Goal: Download file/media

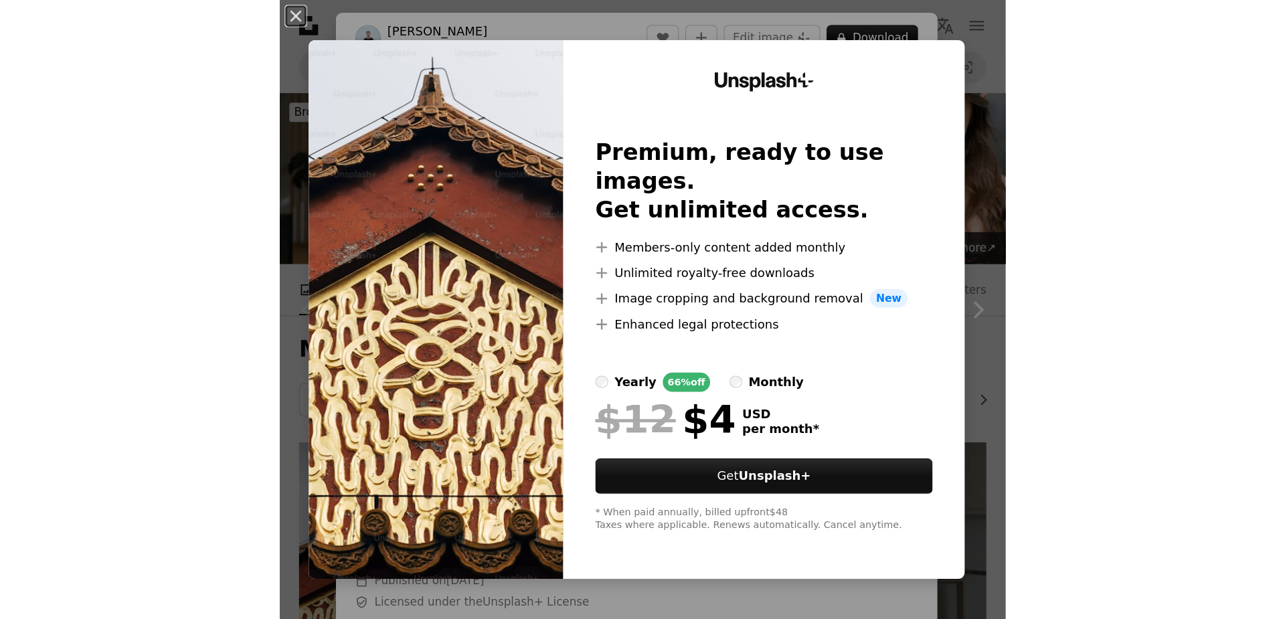
scroll to position [241, 0]
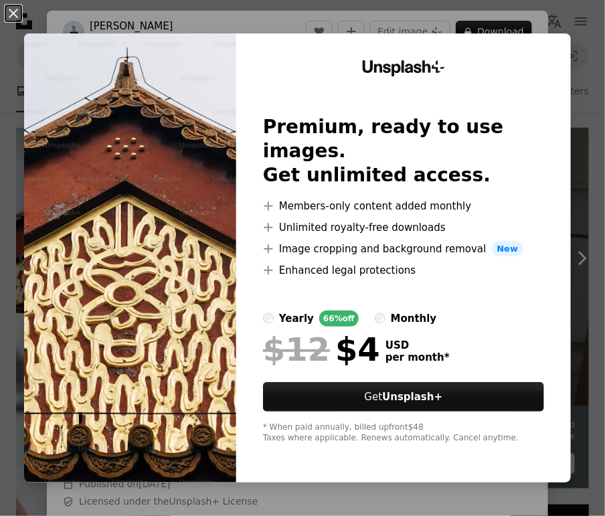
click at [594, 36] on div "An X shape Unsplash+ Premium, ready to use images. Get unlimited access. A plus…" at bounding box center [302, 258] width 605 height 516
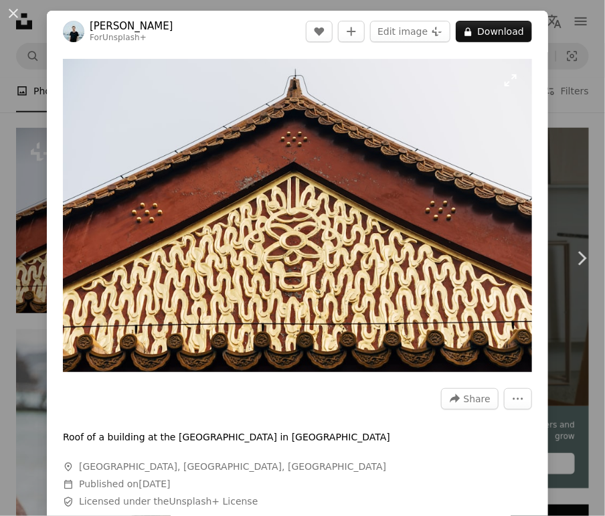
click at [520, 326] on img "Zoom in on this image" at bounding box center [297, 215] width 469 height 313
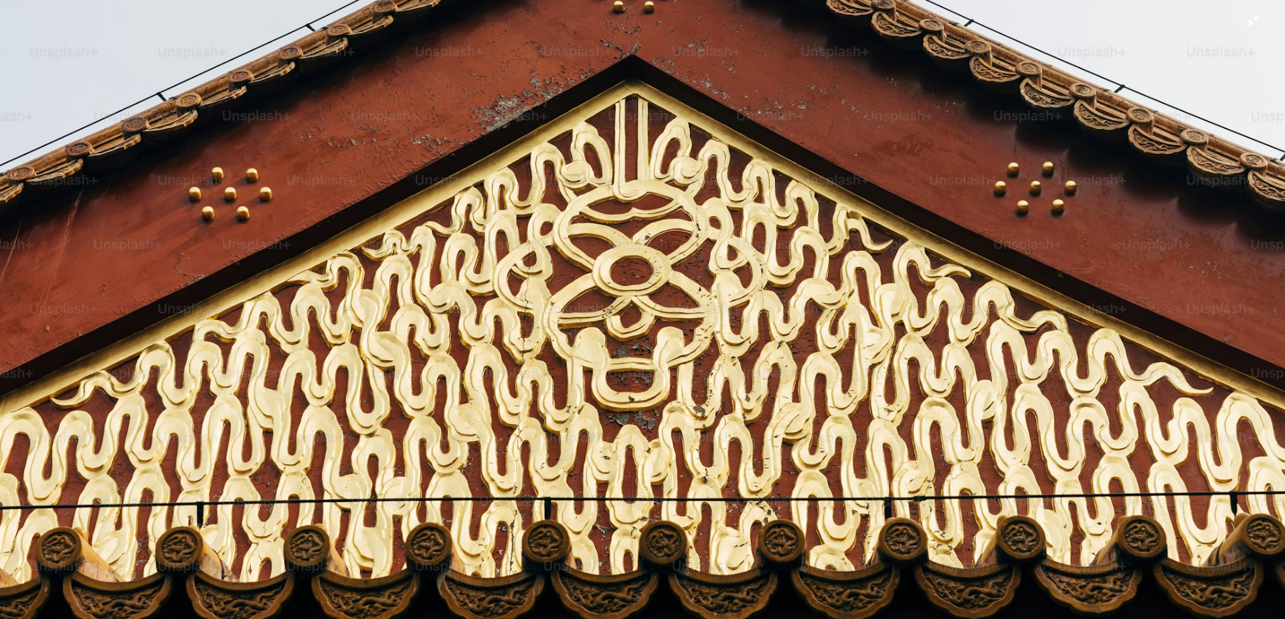
scroll to position [236, 0]
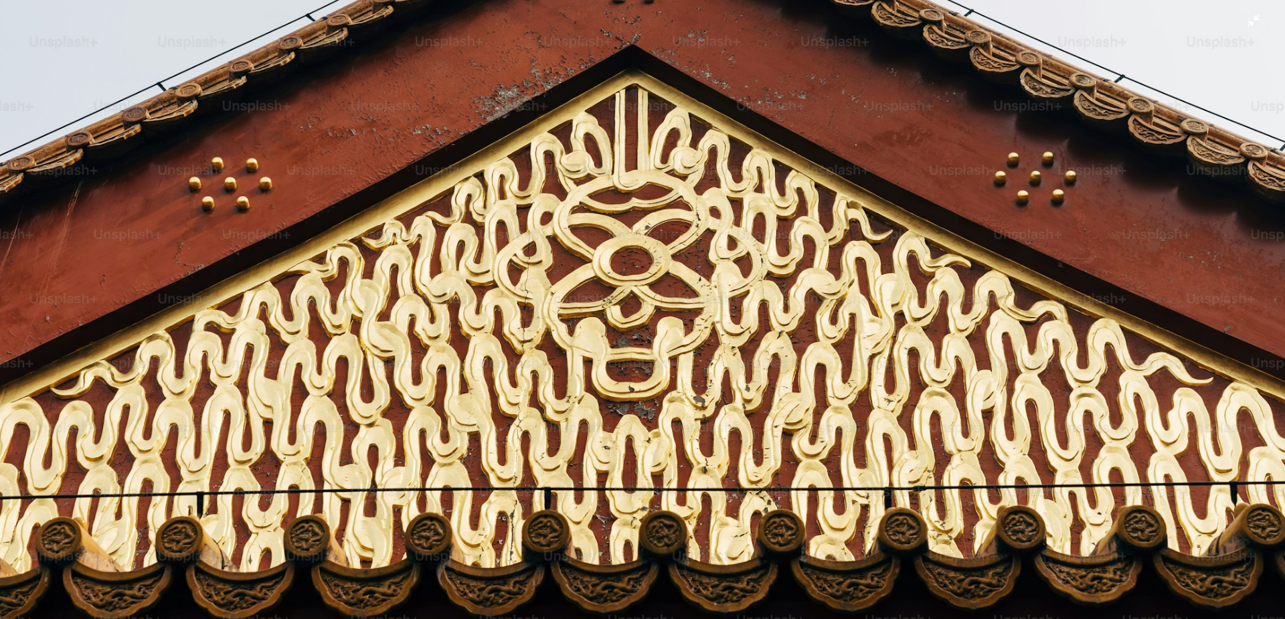
scroll to position [289, 0]
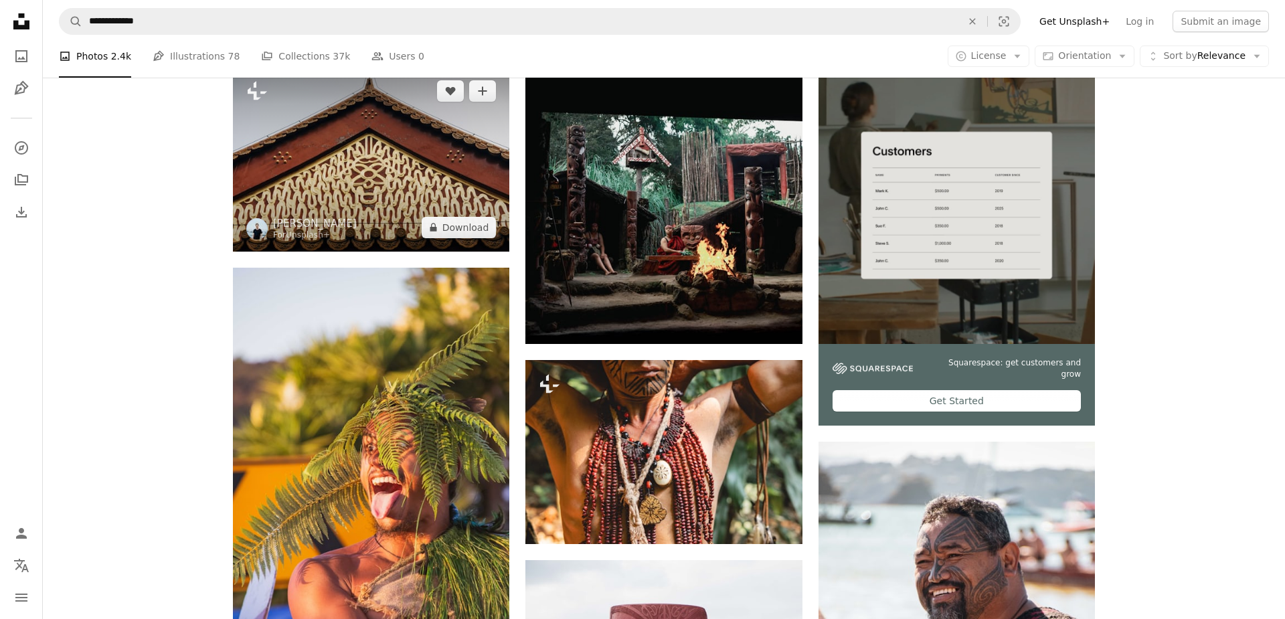
click at [425, 190] on img at bounding box center [371, 159] width 276 height 184
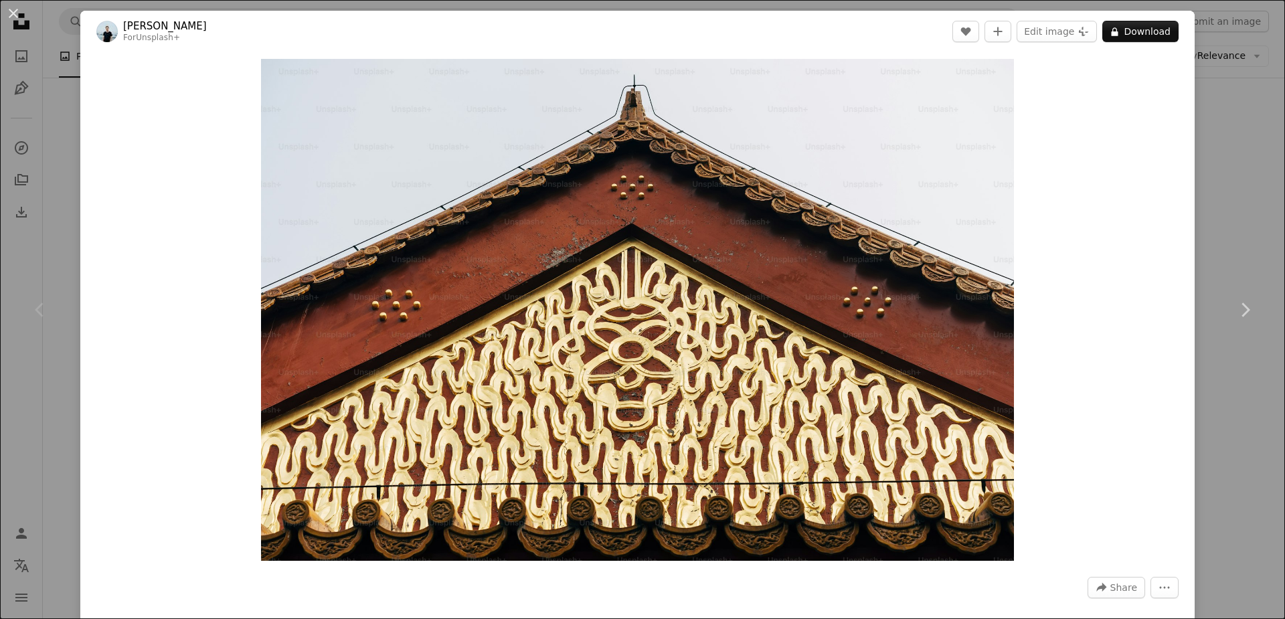
click at [604, 412] on div "Zoom in" at bounding box center [637, 309] width 1114 height 515
click at [604, 115] on div "An X shape Chevron left Chevron right [PERSON_NAME] For Unsplash+ A heart A plu…" at bounding box center [642, 309] width 1285 height 619
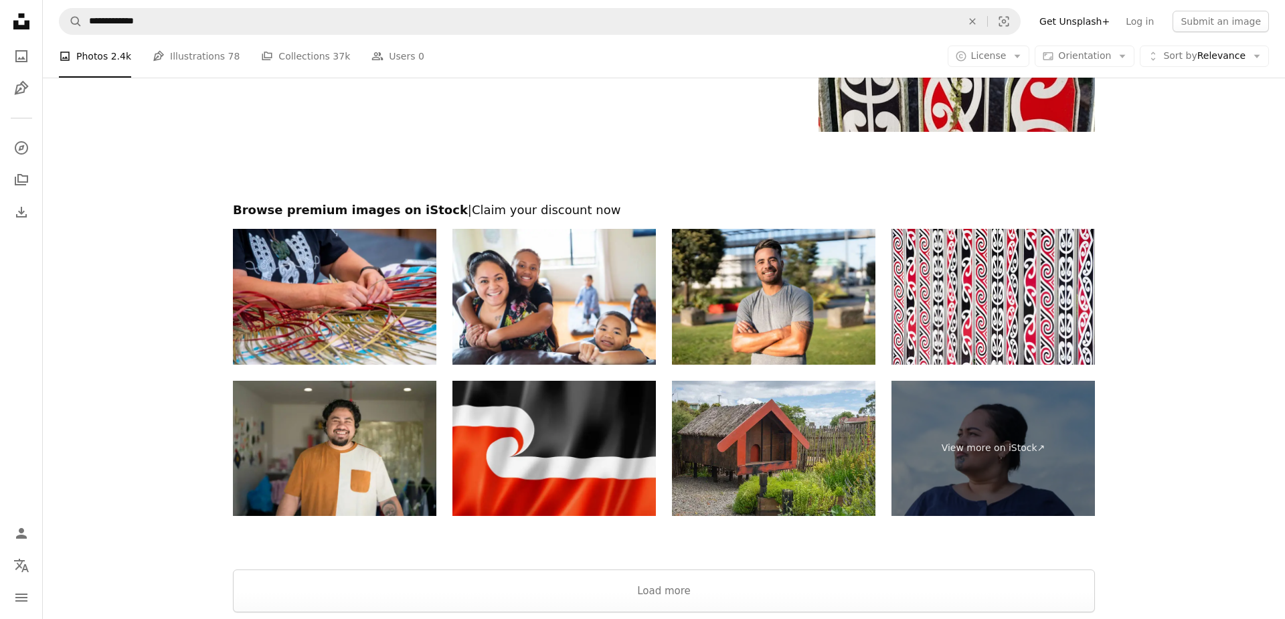
scroll to position [2631, 0]
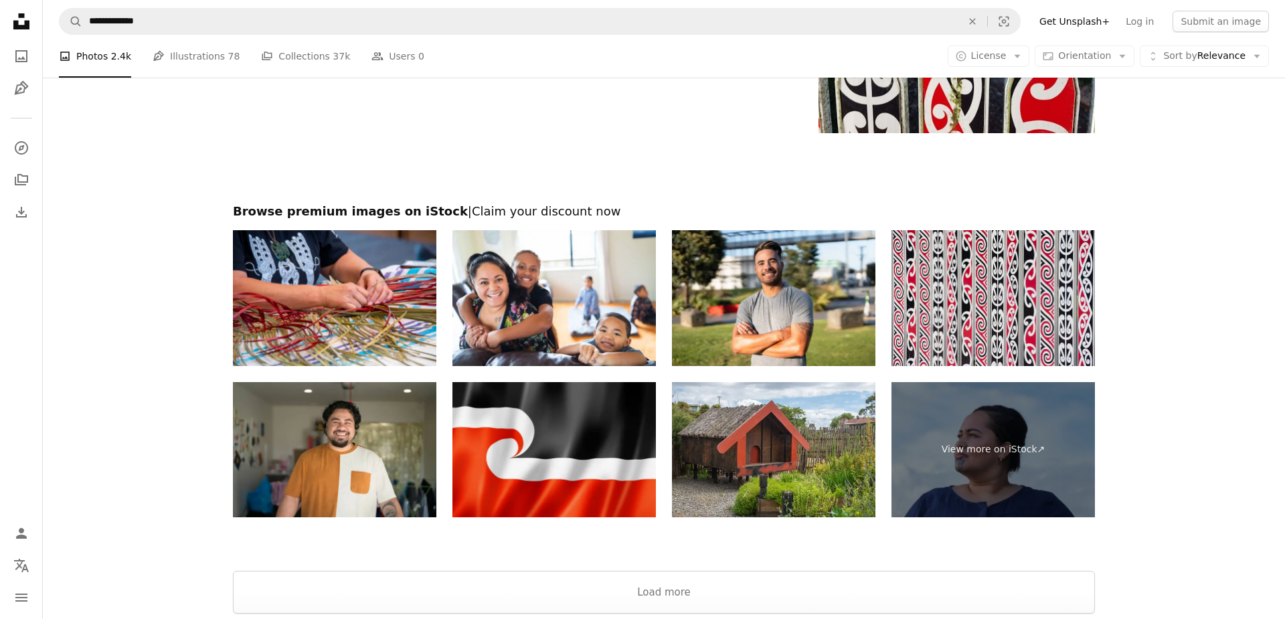
click at [604, 306] on img at bounding box center [993, 298] width 203 height 136
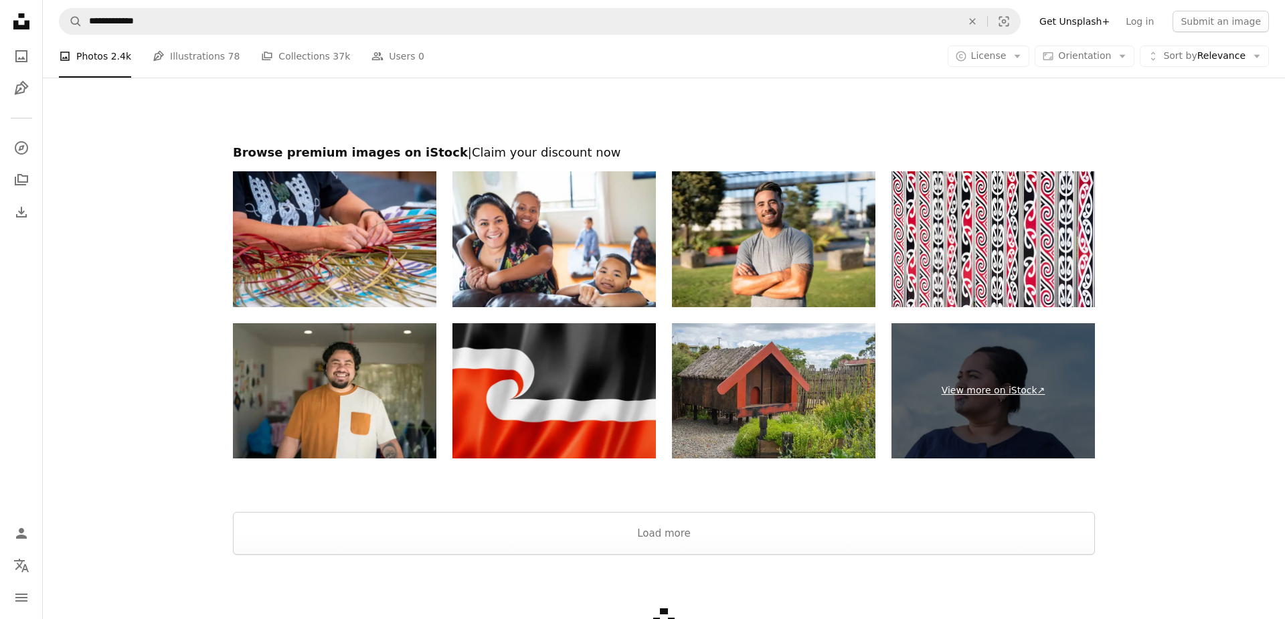
scroll to position [2696, 0]
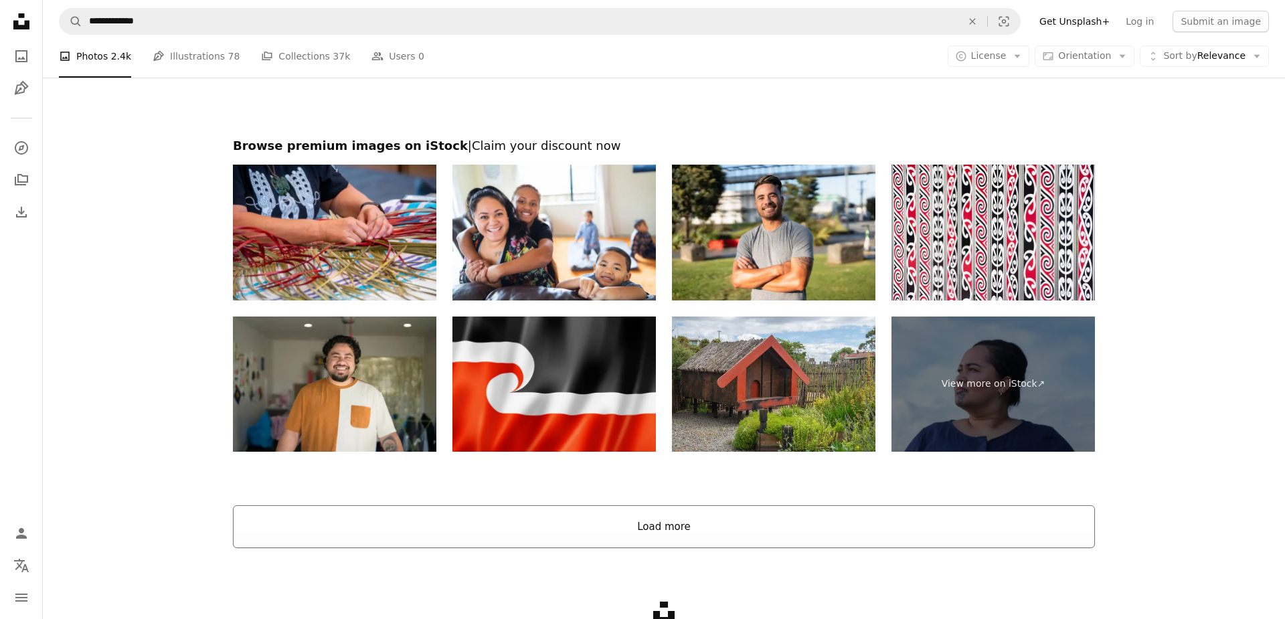
click at [604, 515] on button "Load more" at bounding box center [664, 526] width 862 height 43
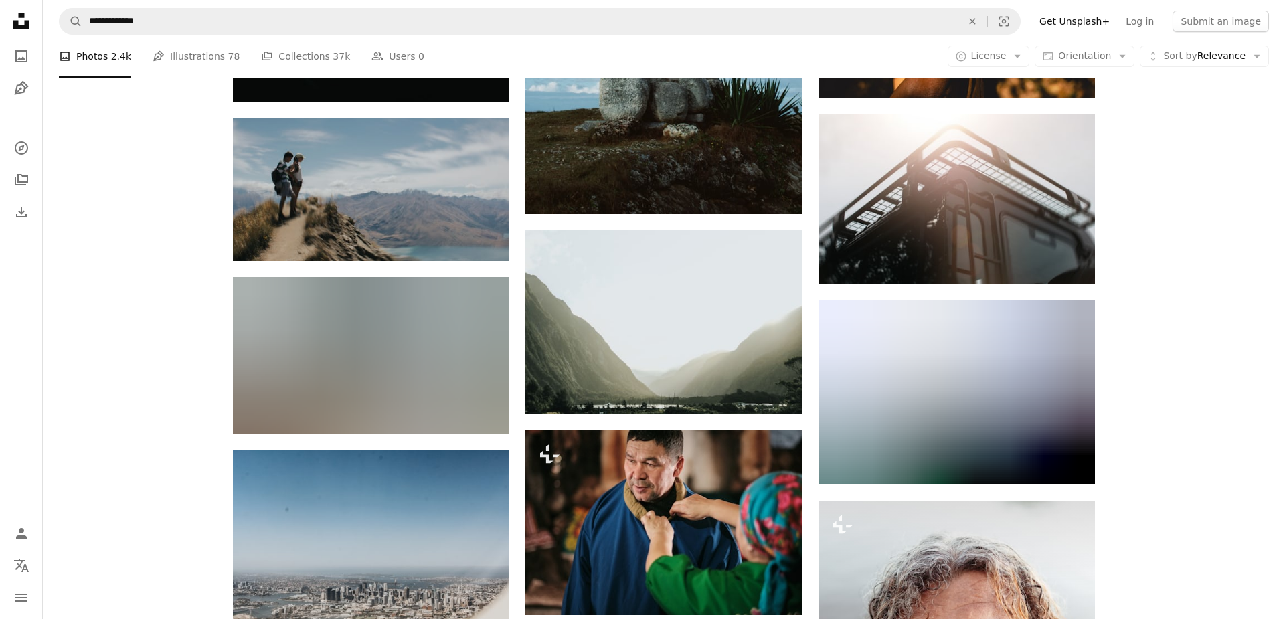
scroll to position [4763, 0]
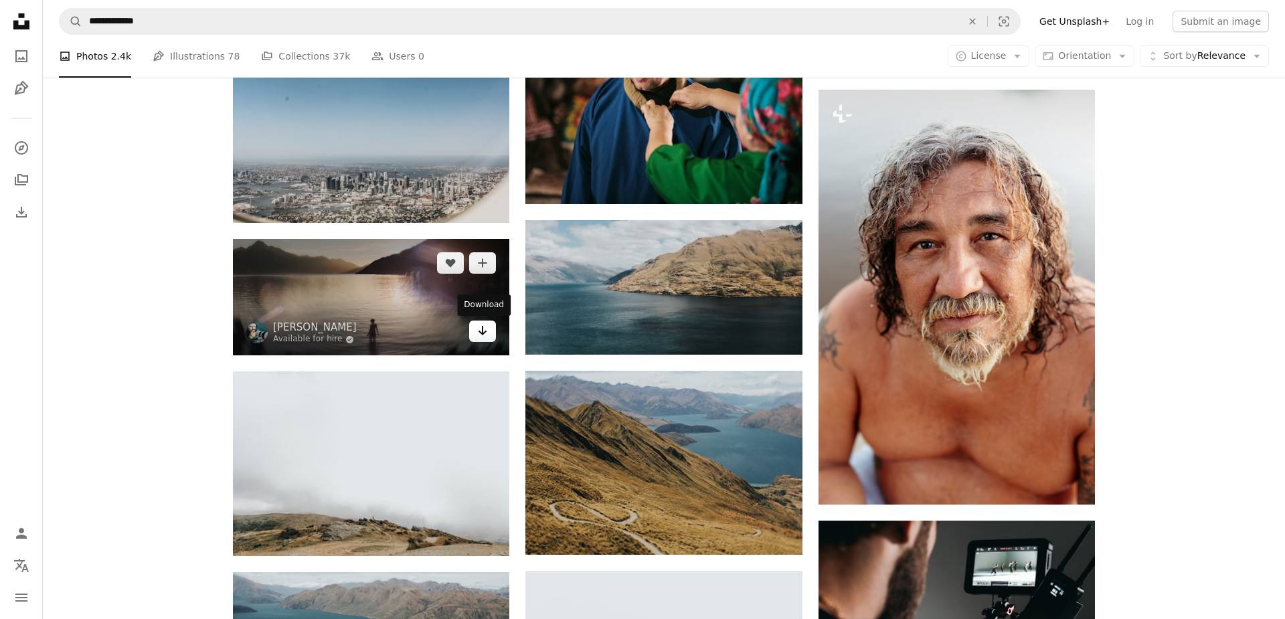
click at [481, 337] on icon "Arrow pointing down" at bounding box center [482, 331] width 11 height 16
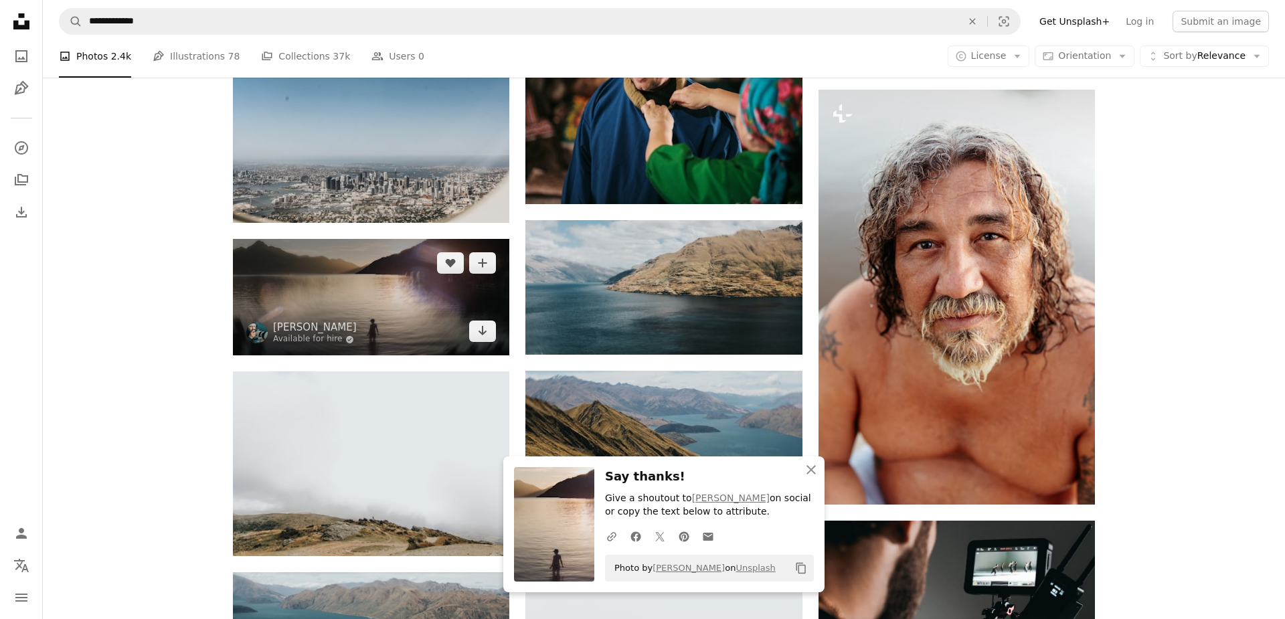
click at [301, 299] on img at bounding box center [371, 297] width 276 height 116
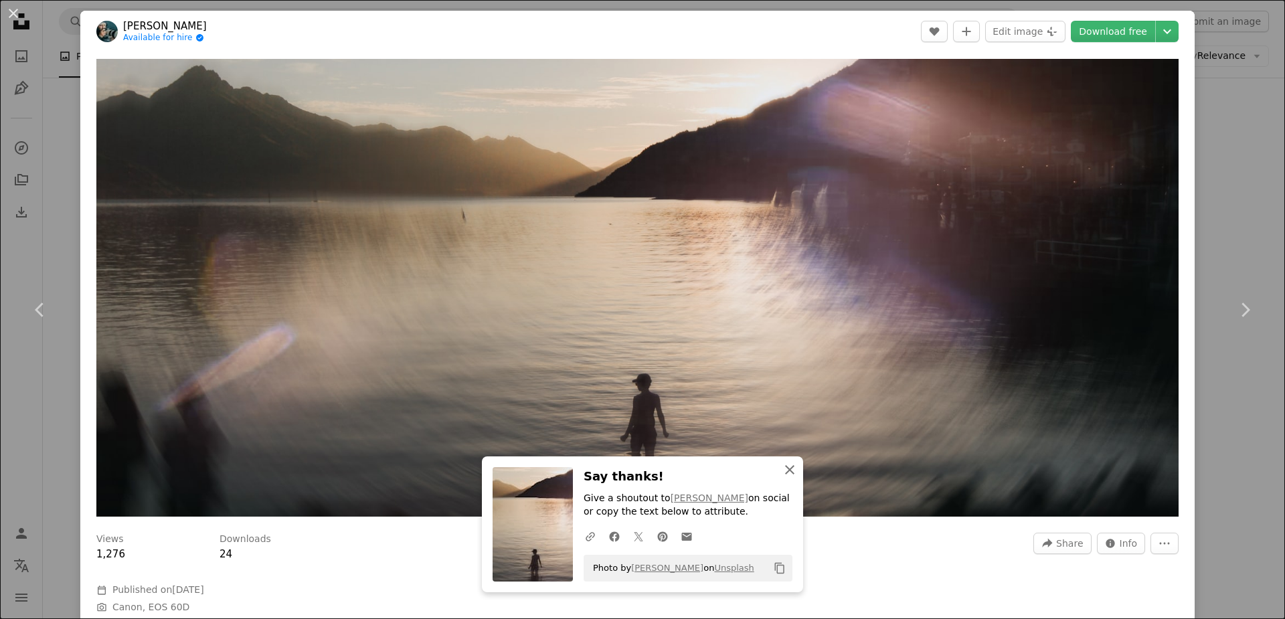
click at [604, 469] on icon "An X shape" at bounding box center [790, 470] width 16 height 16
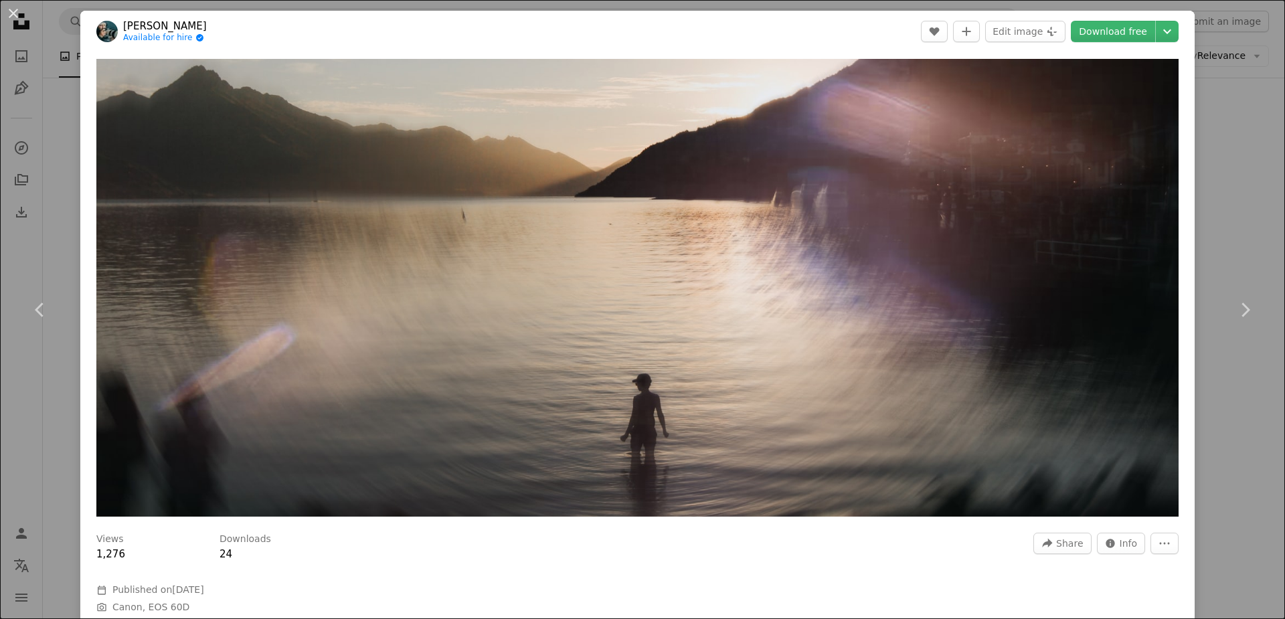
click at [604, 127] on div "An X shape Chevron left Chevron right [PERSON_NAME] Available for hire A checkm…" at bounding box center [642, 309] width 1285 height 619
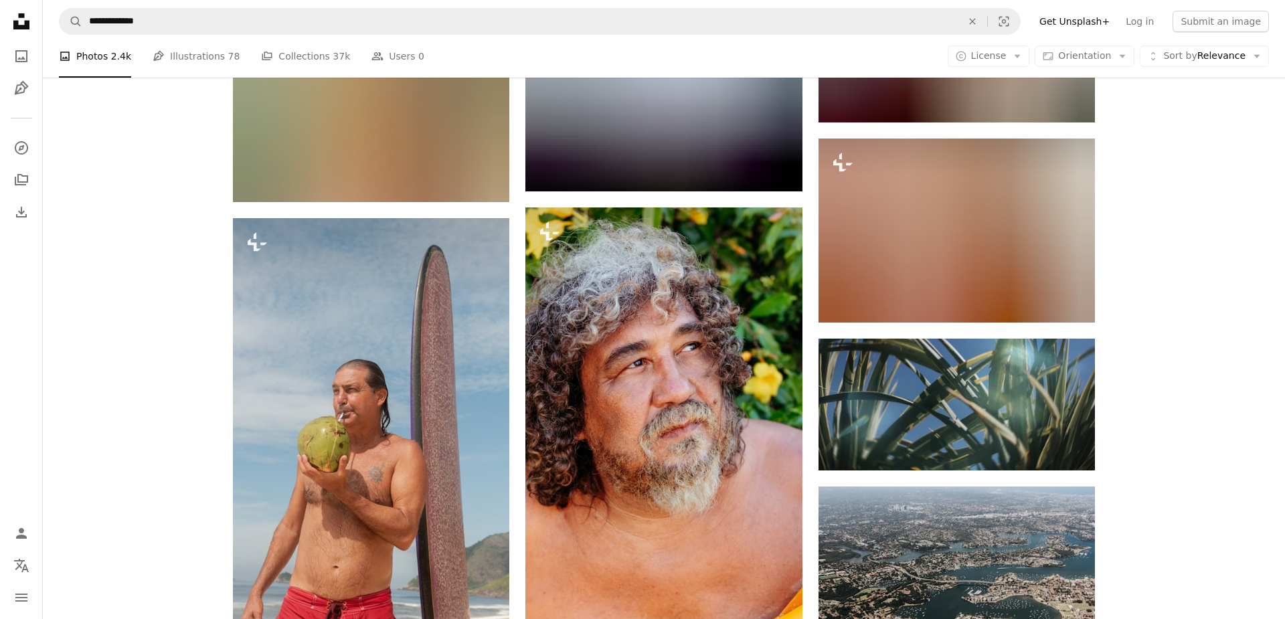
scroll to position [6056, 0]
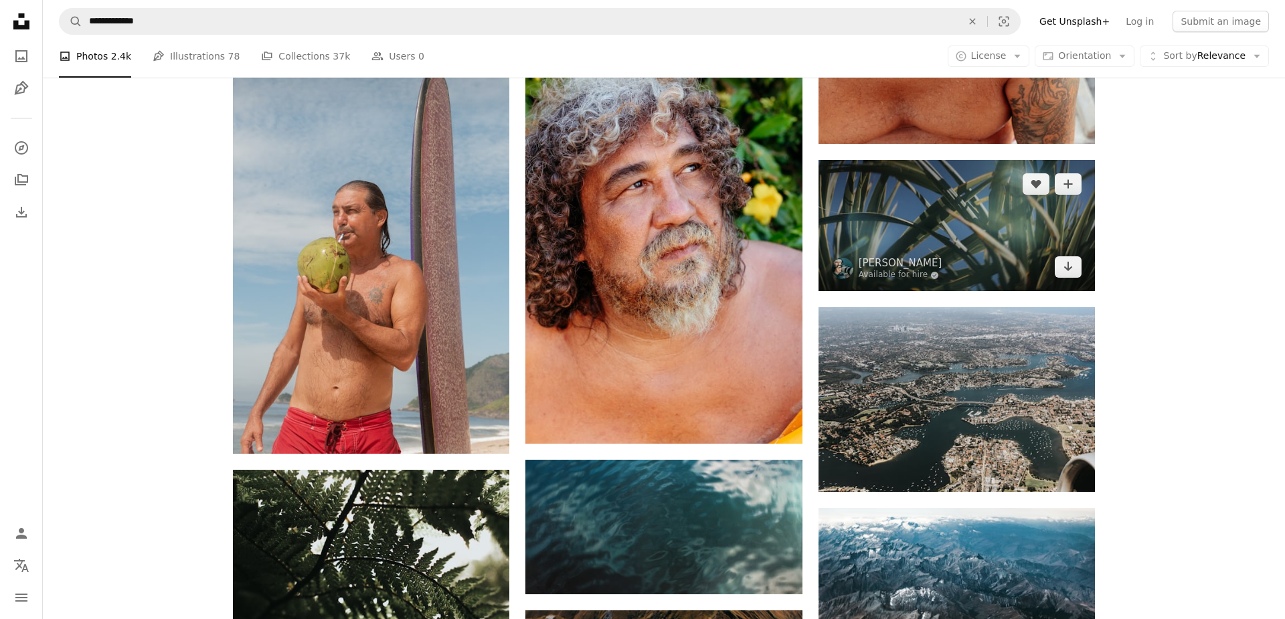
click at [604, 238] on img at bounding box center [957, 226] width 276 height 132
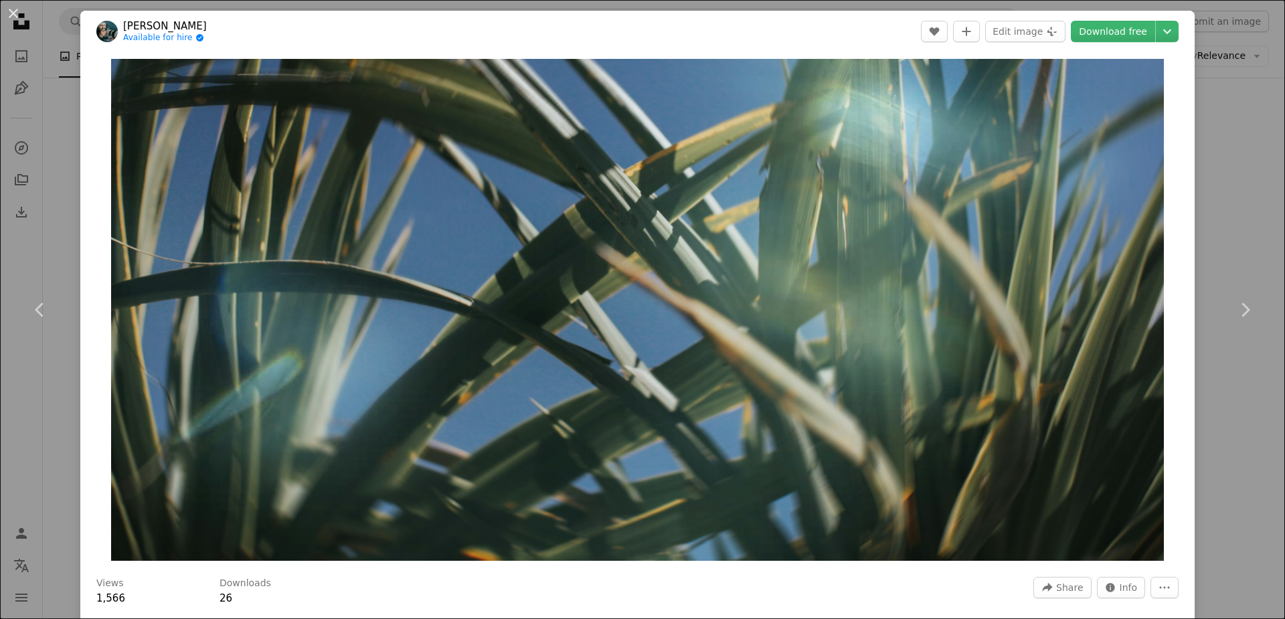
click at [604, 515] on div "An X shape Chevron left Chevron right [PERSON_NAME] Available for hire A checkm…" at bounding box center [642, 309] width 1285 height 619
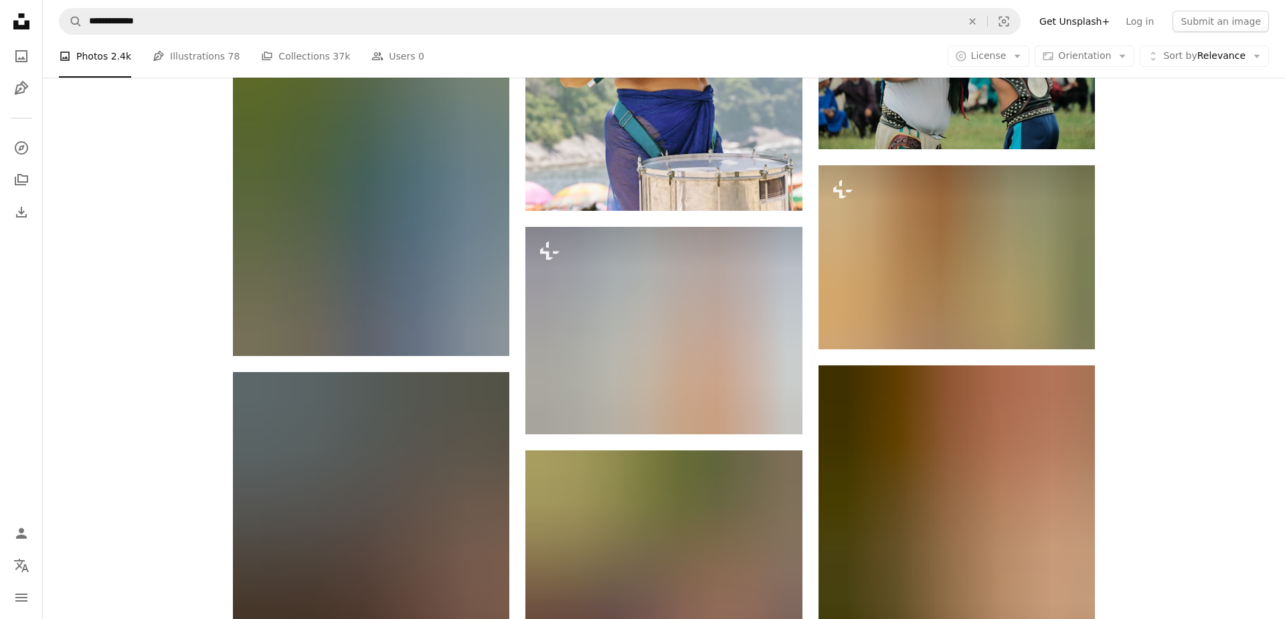
scroll to position [10538, 0]
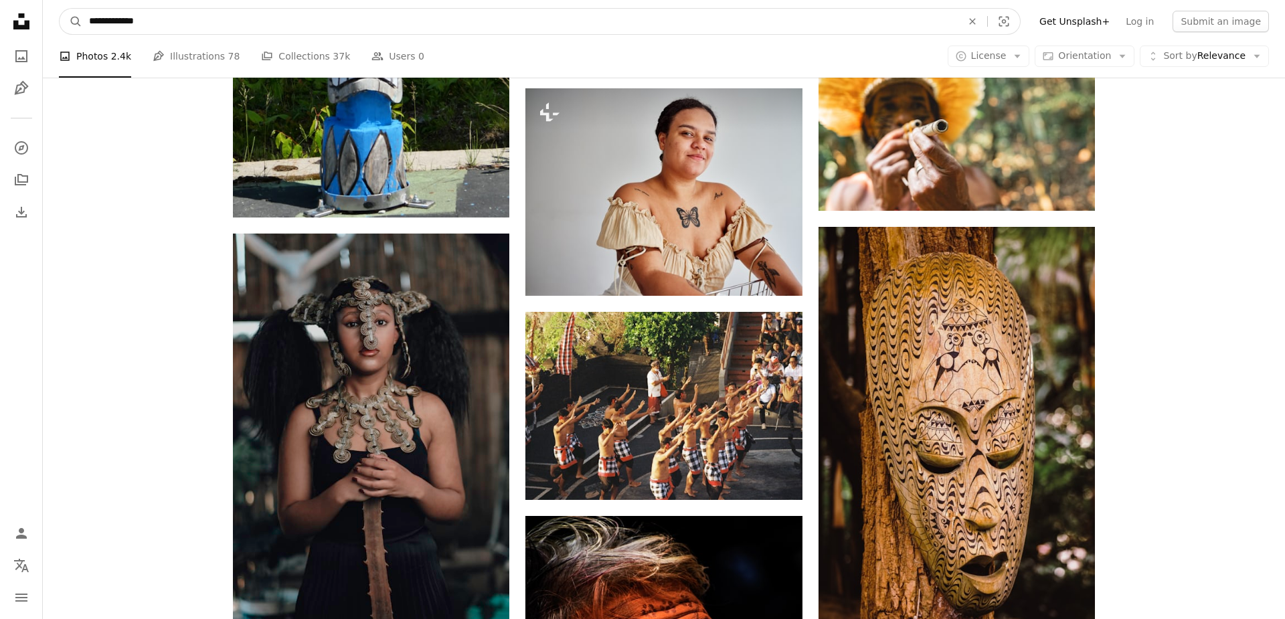
drag, startPoint x: 203, startPoint y: 25, endPoint x: 107, endPoint y: 25, distance: 96.4
click at [107, 25] on input "**********" at bounding box center [520, 21] width 876 height 25
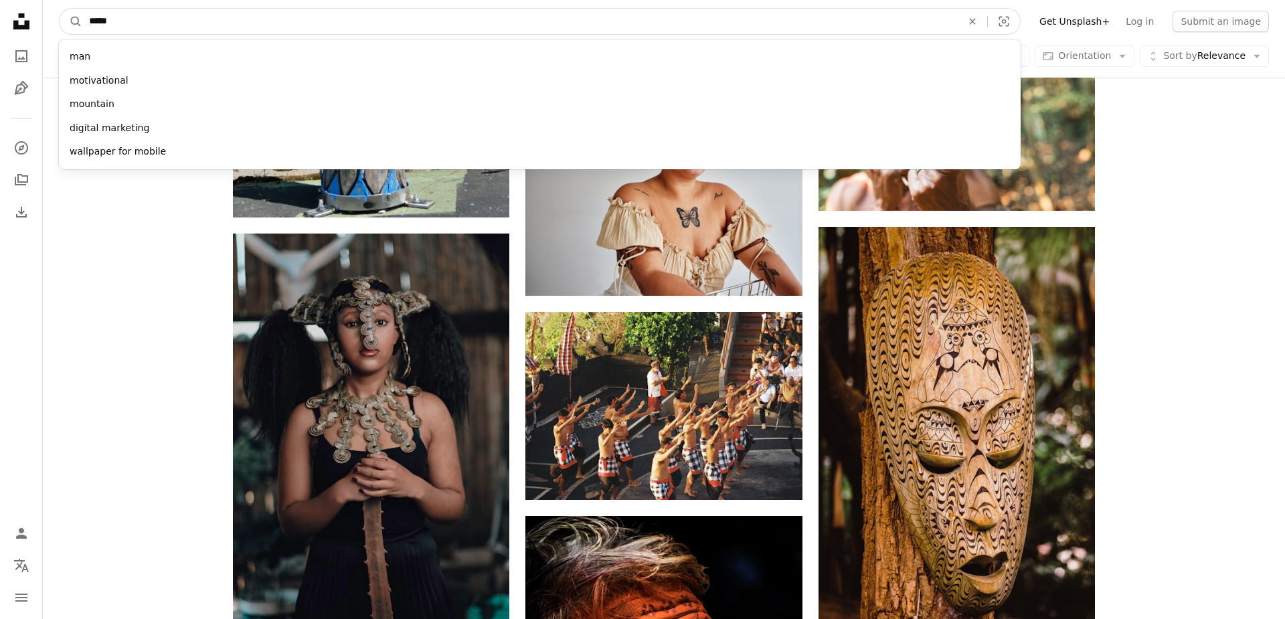
type input "*****"
click at [60, 9] on button "A magnifying glass" at bounding box center [71, 21] width 23 height 25
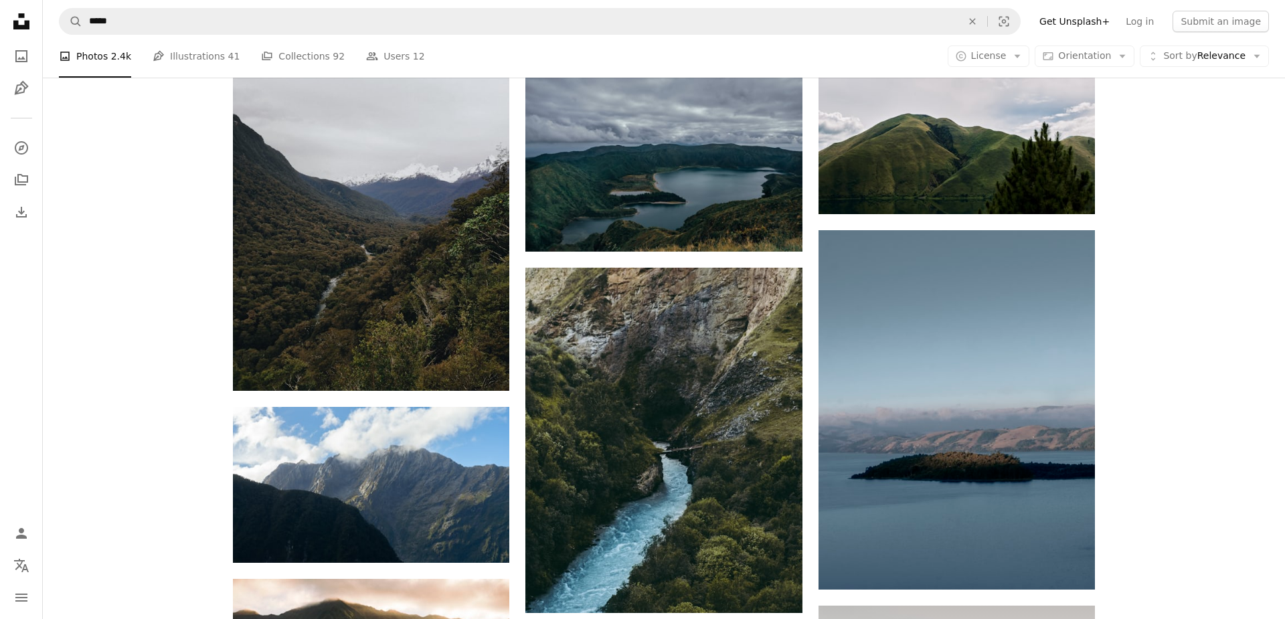
scroll to position [10311, 0]
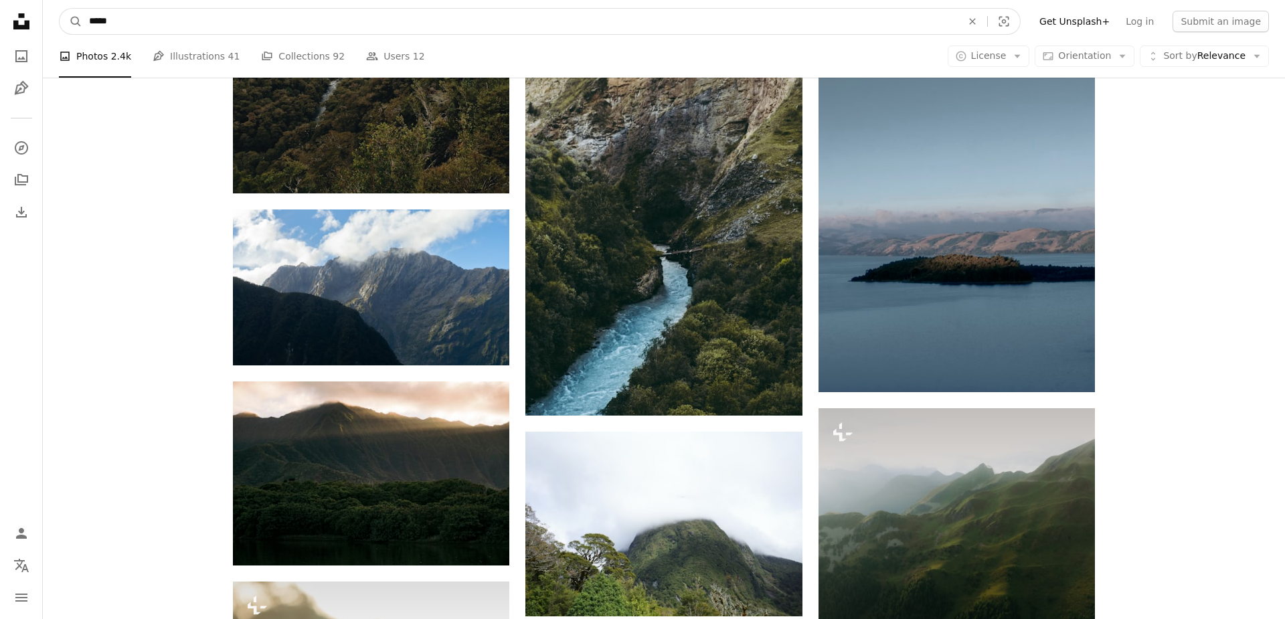
drag, startPoint x: 184, startPoint y: 23, endPoint x: 8, endPoint y: 23, distance: 176.0
type input "**********"
click button "A magnifying glass" at bounding box center [71, 21] width 23 height 25
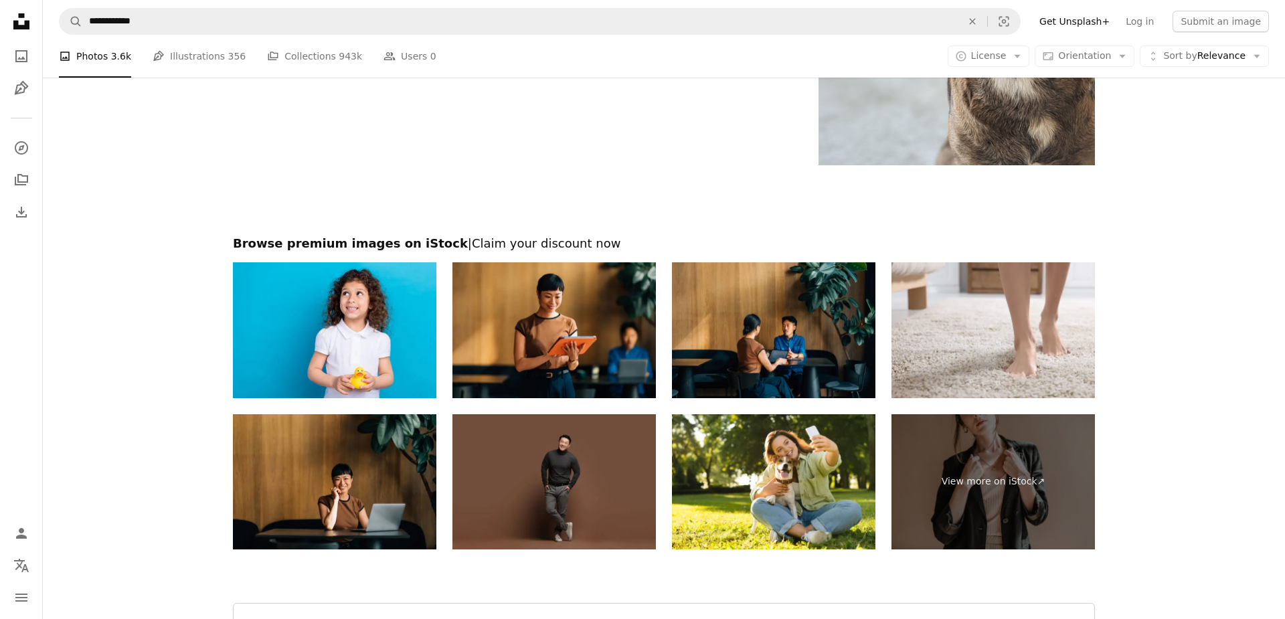
scroll to position [2749, 0]
